Goal: Information Seeking & Learning: Learn about a topic

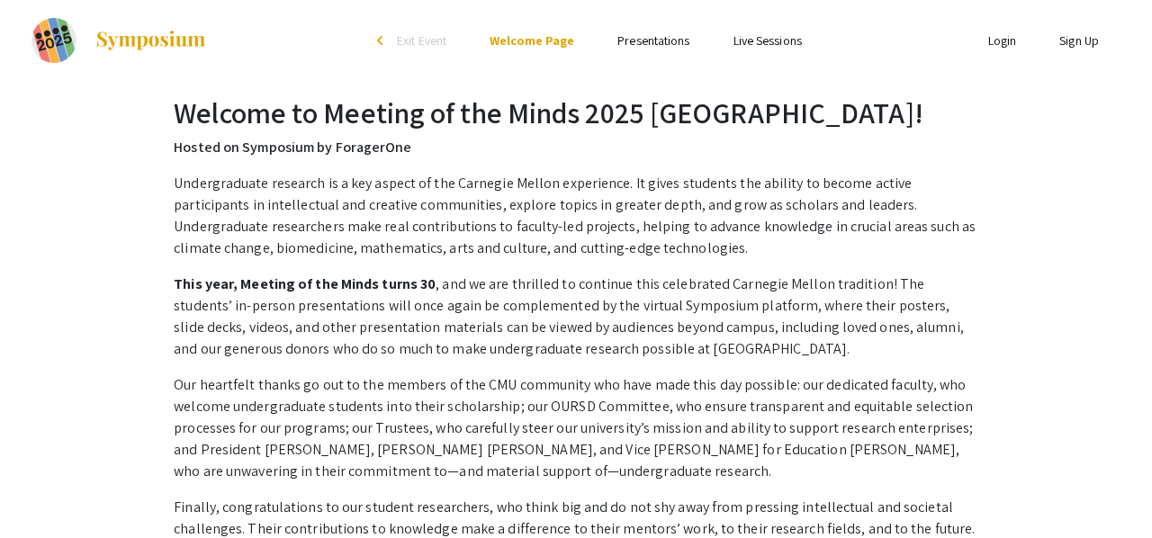
click at [634, 40] on link "Presentations" at bounding box center [653, 40] width 72 height 16
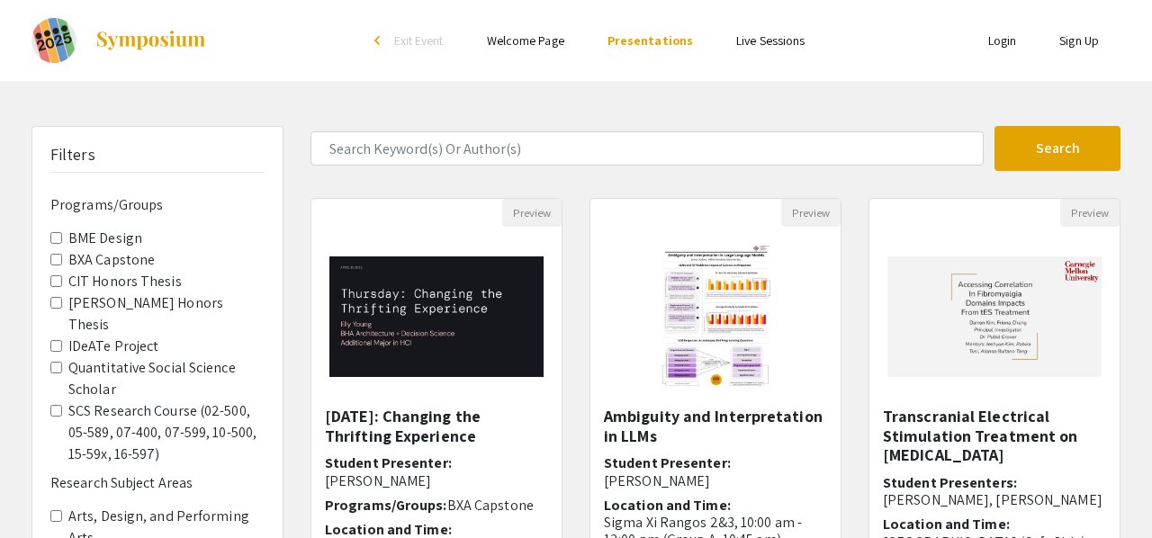
click at [56, 261] on Capstone "BXA Capstone" at bounding box center [56, 260] width 12 height 12
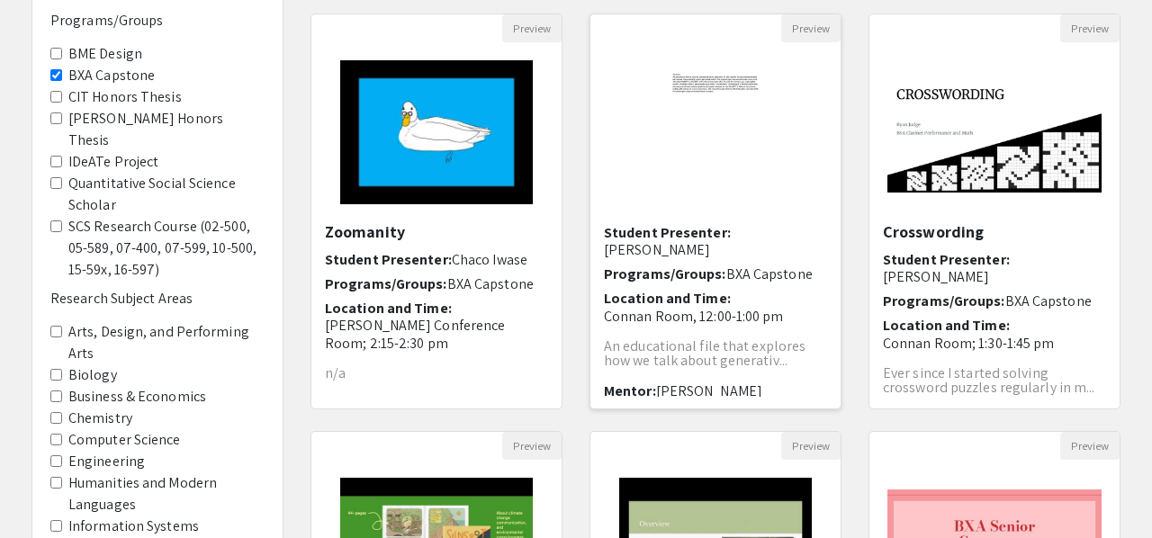
scroll to position [32, 0]
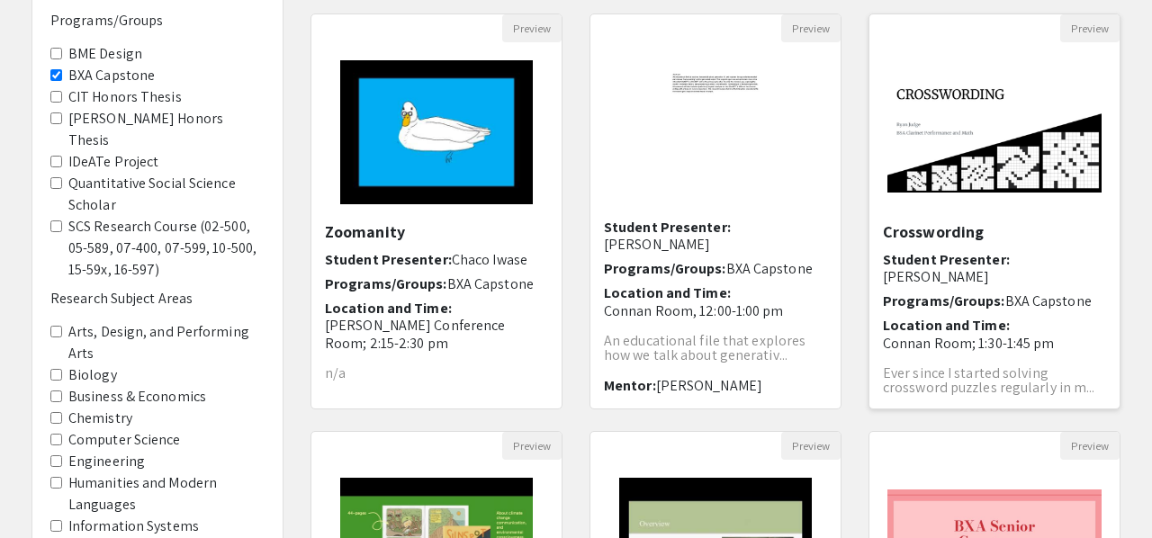
click at [967, 265] on h6 "Student Presenter: [PERSON_NAME]" at bounding box center [994, 268] width 223 height 34
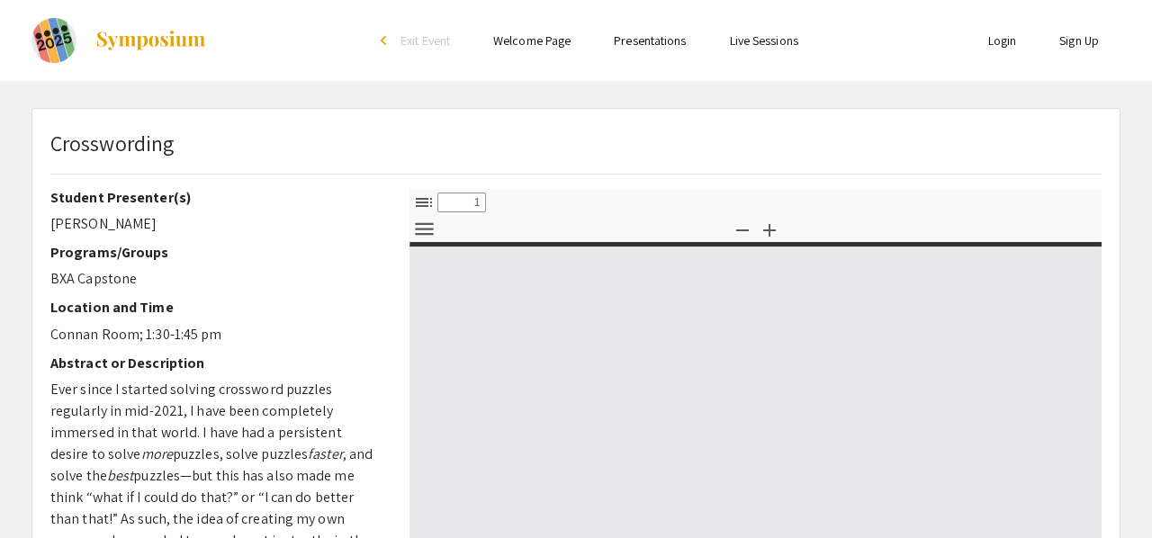
select select "custom"
type input "0"
select select "custom"
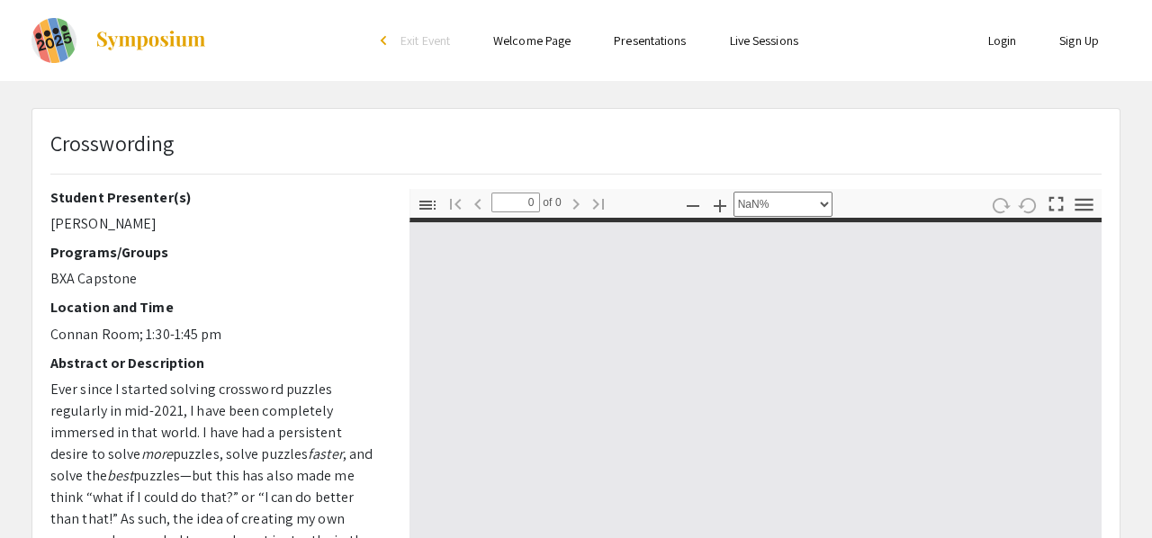
type input "1"
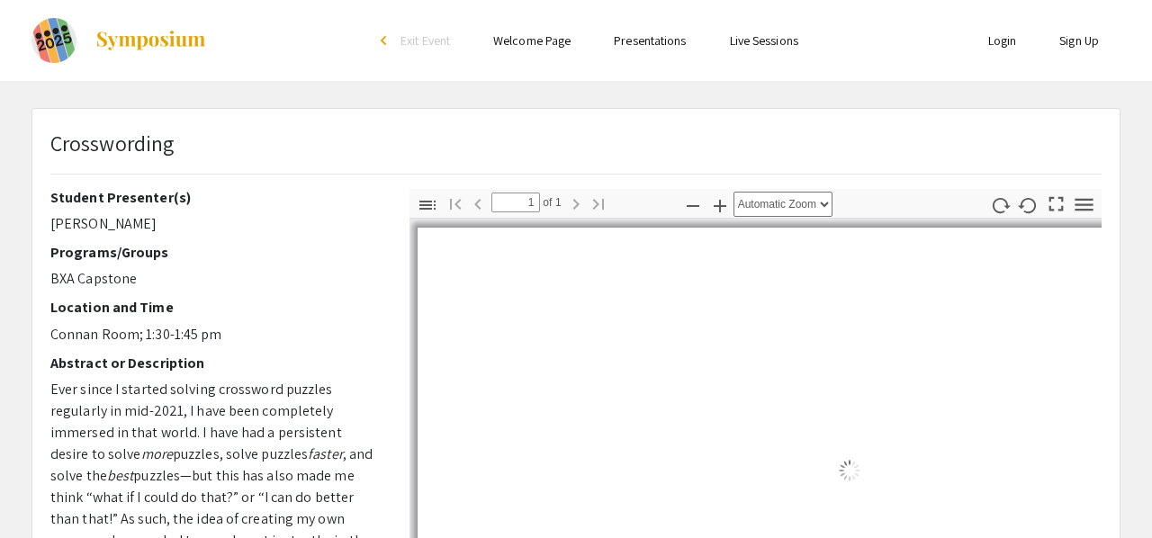
select select "auto"
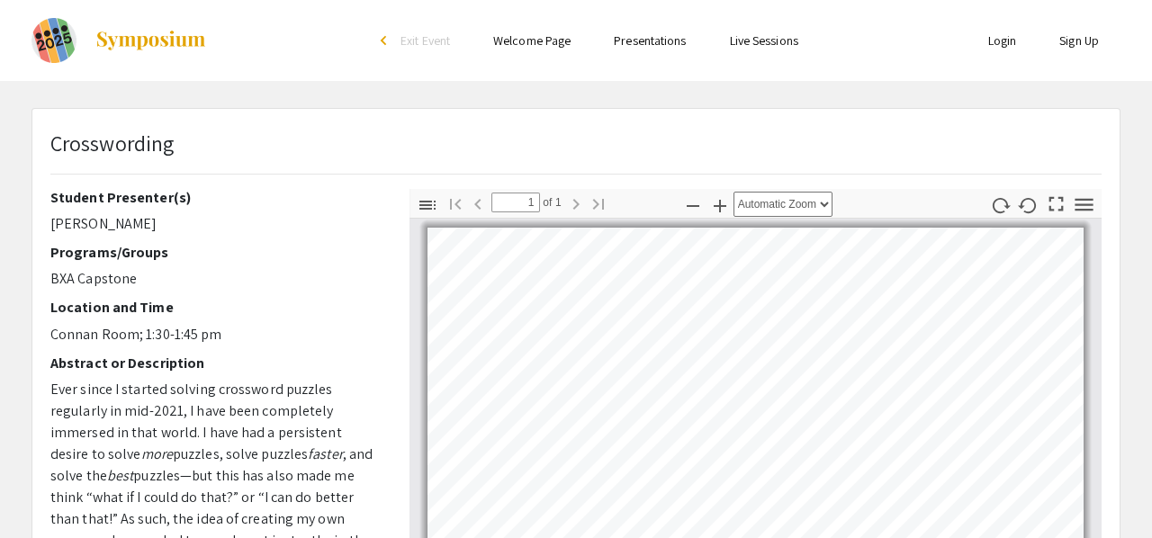
scroll to position [74, 0]
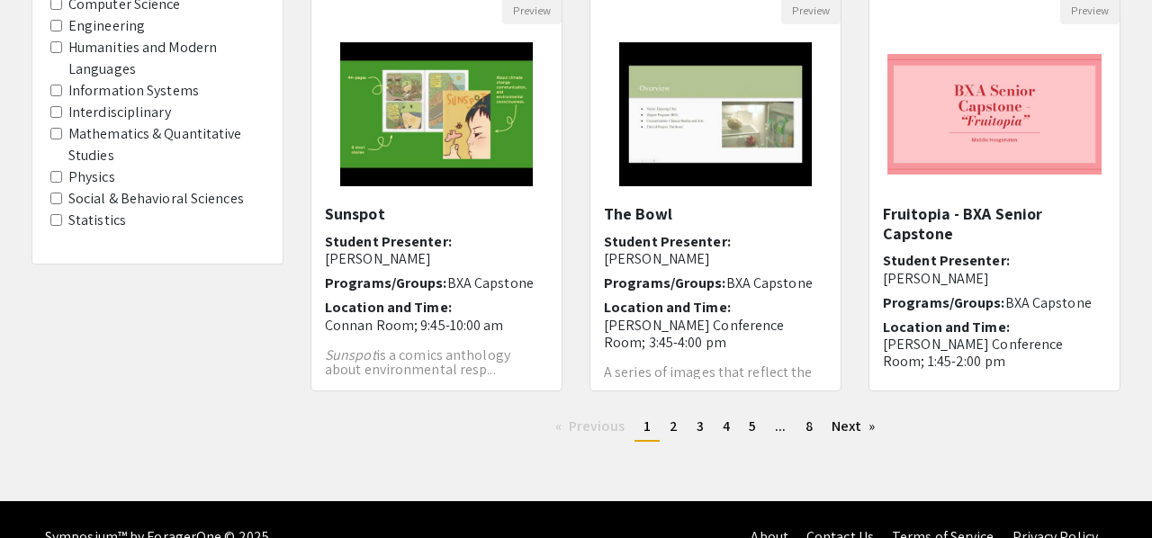
scroll to position [627, 0]
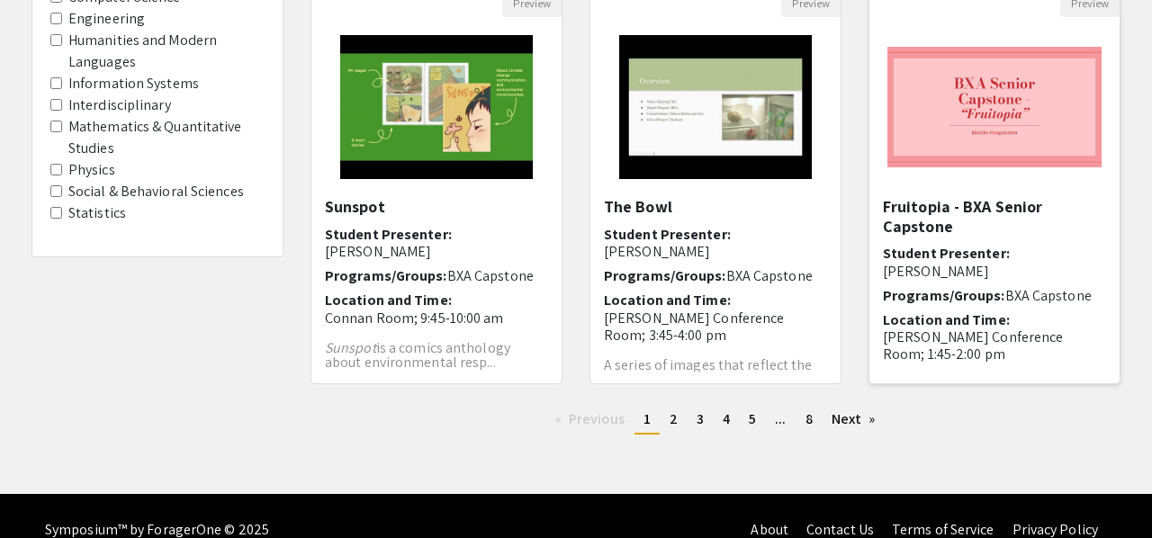
click at [898, 218] on h5 "Fruitopia - BXA Senior Capstone" at bounding box center [994, 216] width 223 height 39
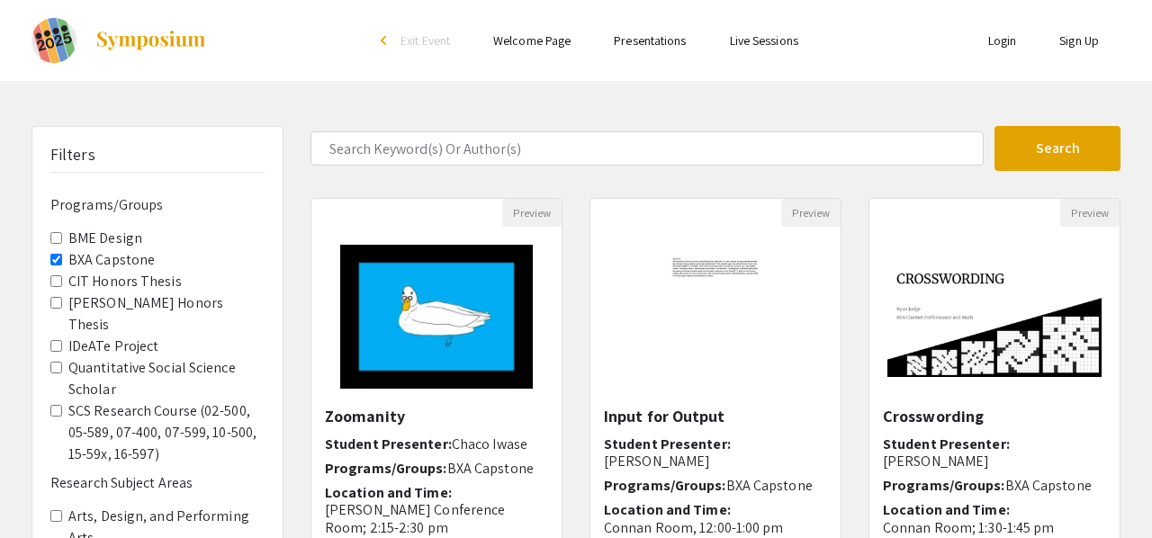
select select "custom"
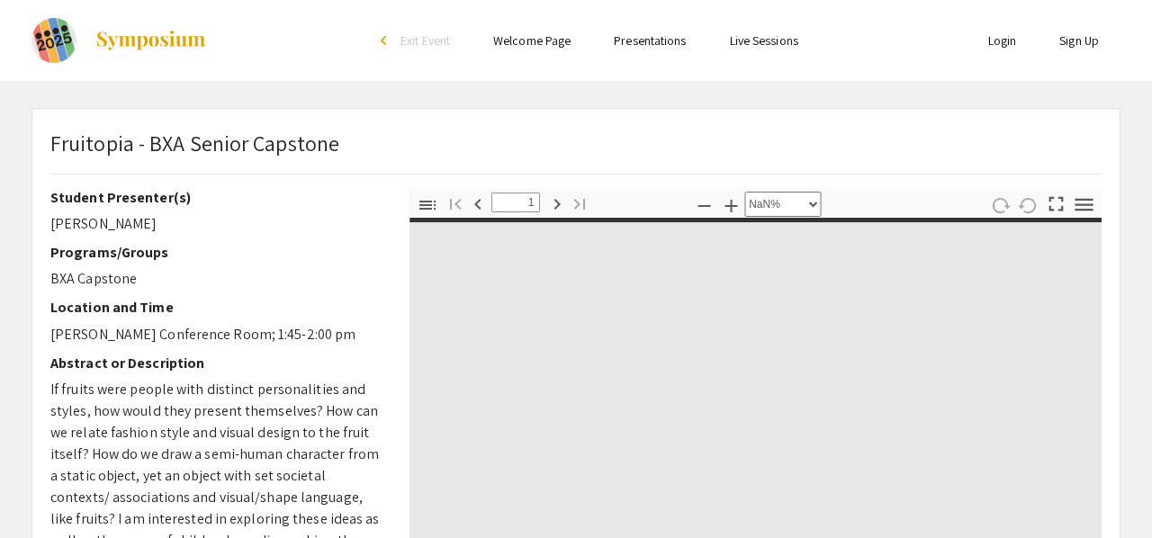
type input "0"
select select "custom"
type input "1"
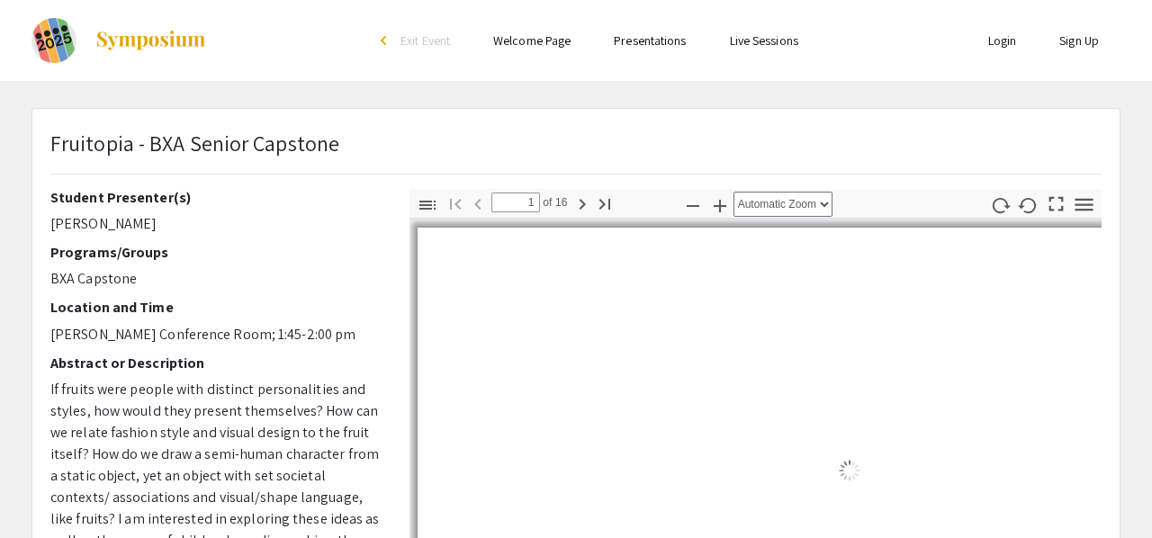
select select "auto"
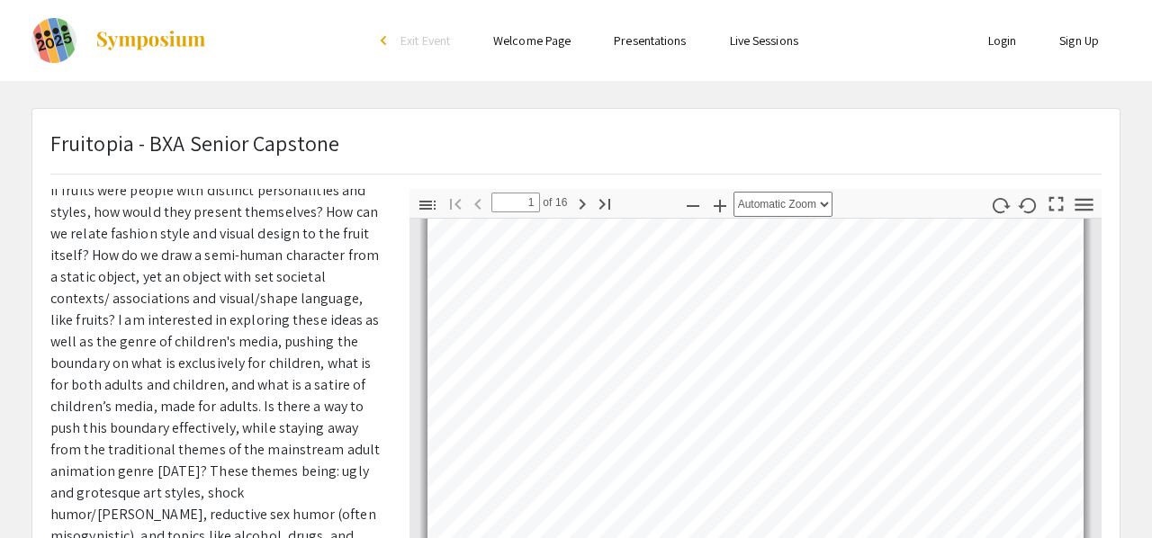
scroll to position [52, 0]
click at [587, 197] on icon "button" at bounding box center [582, 204] width 22 height 22
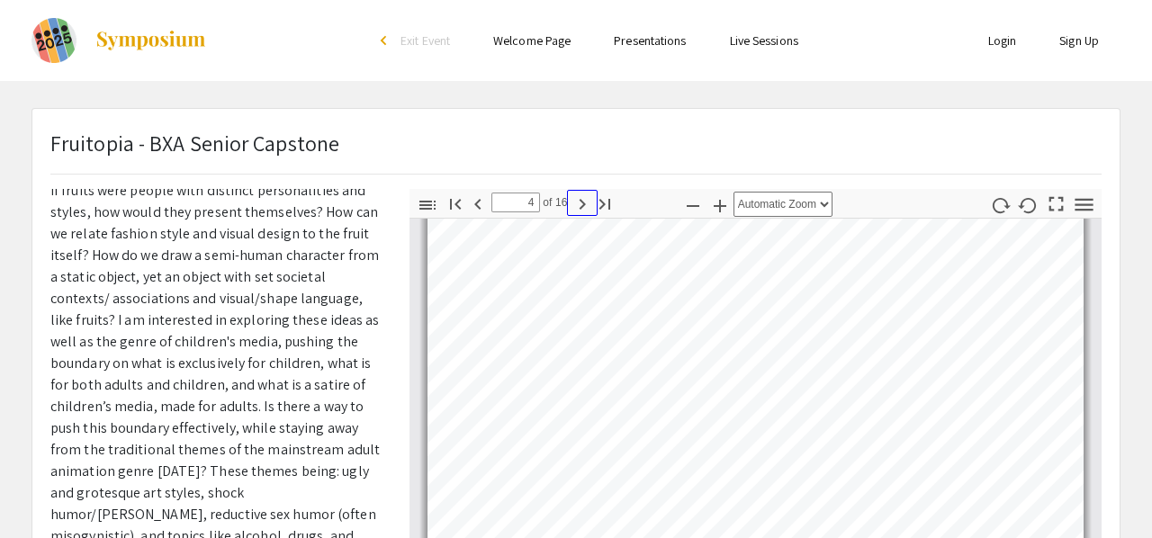
scroll to position [1145, 0]
click at [587, 197] on icon "button" at bounding box center [582, 204] width 22 height 22
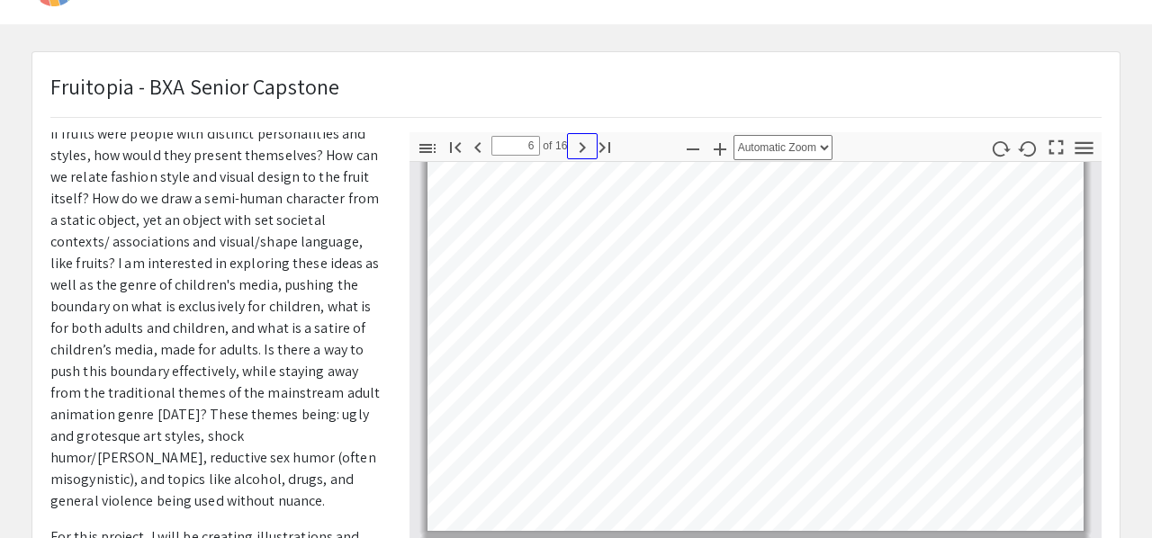
scroll to position [62, 0]
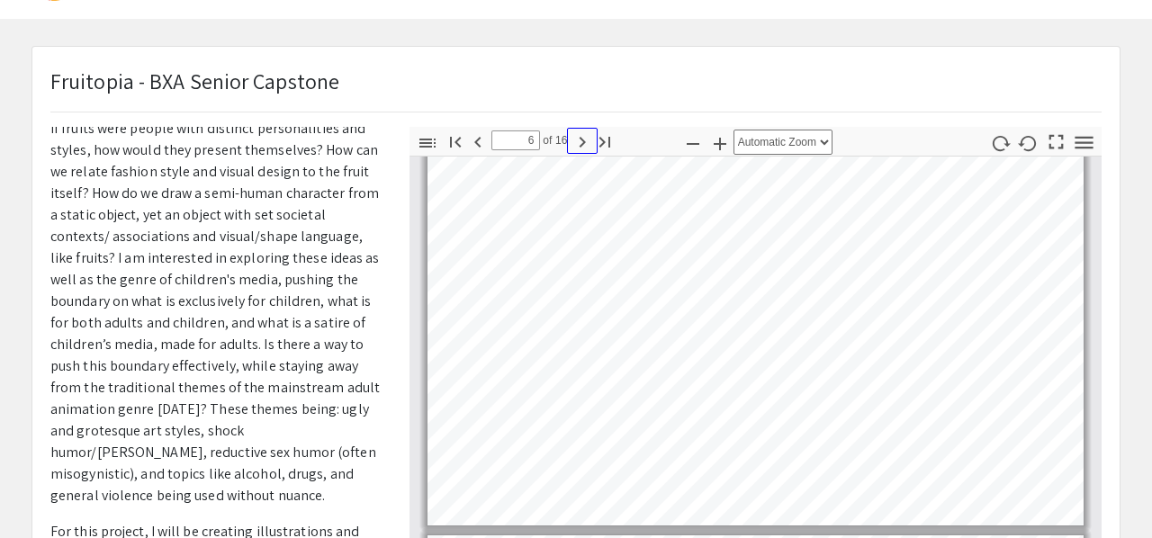
click at [582, 139] on icon "button" at bounding box center [582, 142] width 6 height 11
click at [480, 141] on icon "button" at bounding box center [478, 142] width 22 height 22
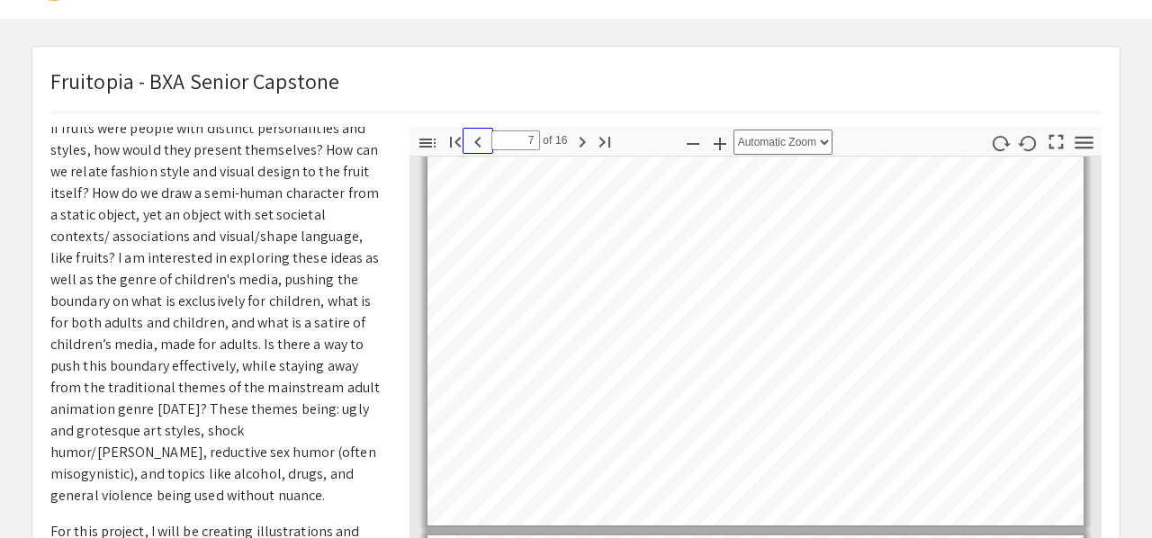
scroll to position [2282, 0]
click at [584, 141] on icon "button" at bounding box center [582, 142] width 6 height 11
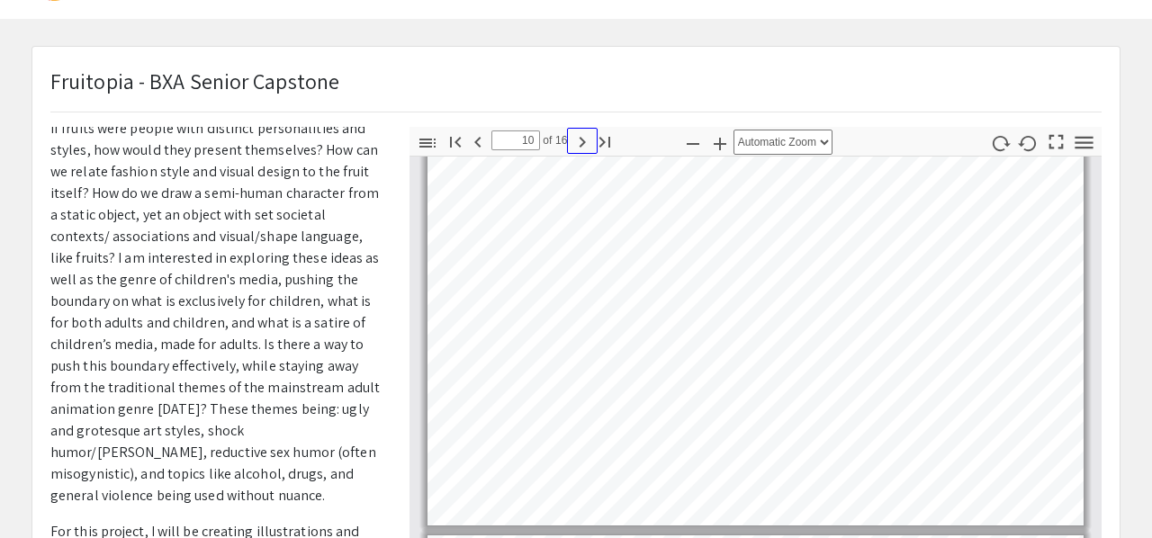
click at [584, 141] on icon "button" at bounding box center [582, 142] width 6 height 11
type input "12"
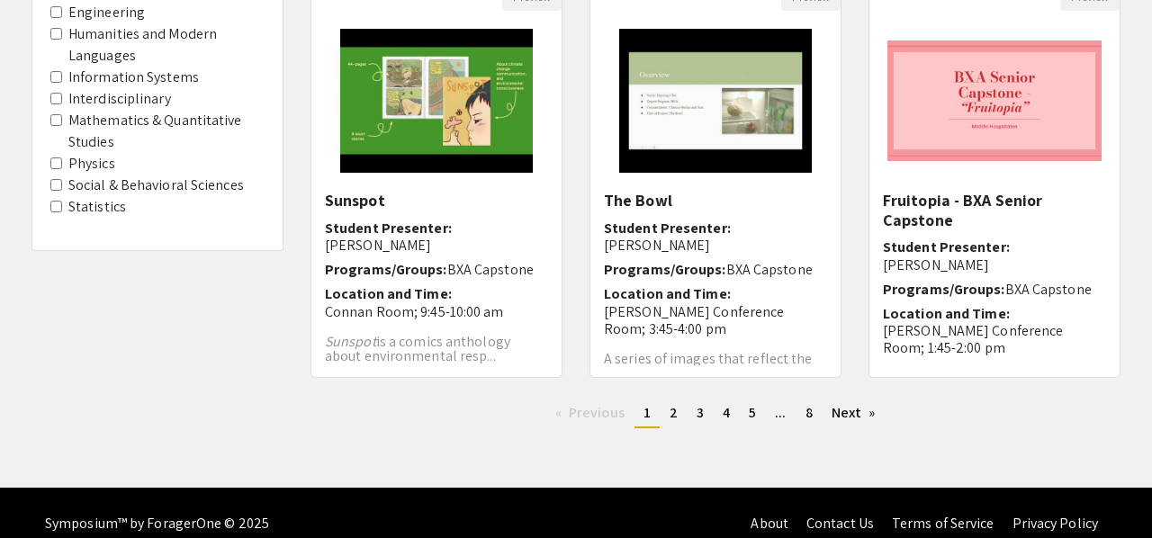
scroll to position [639, 0]
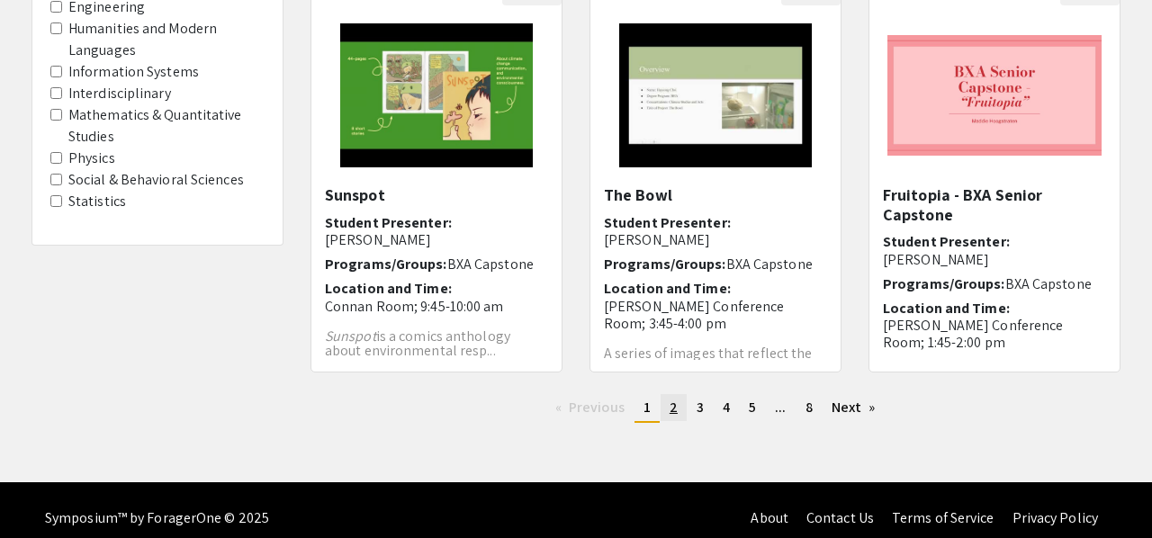
click at [670, 403] on span "2" at bounding box center [673, 407] width 8 height 19
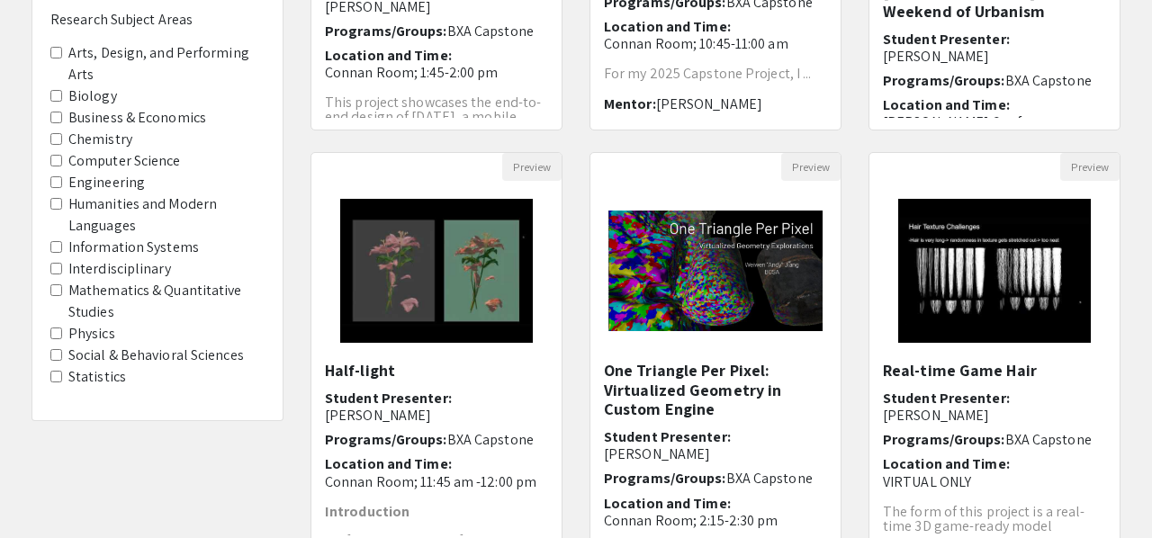
scroll to position [469, 0]
